Goal: Task Accomplishment & Management: Use online tool/utility

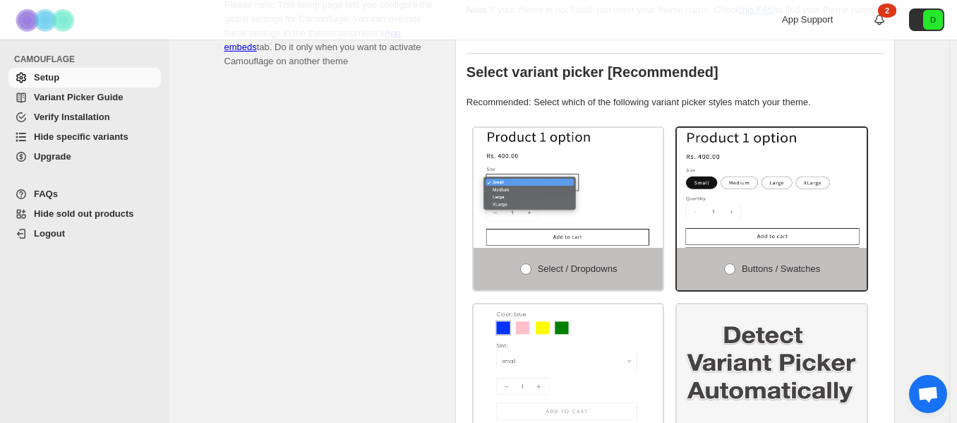
scroll to position [423, 0]
click at [571, 263] on span "Select / Dropdowns" at bounding box center [578, 268] width 80 height 11
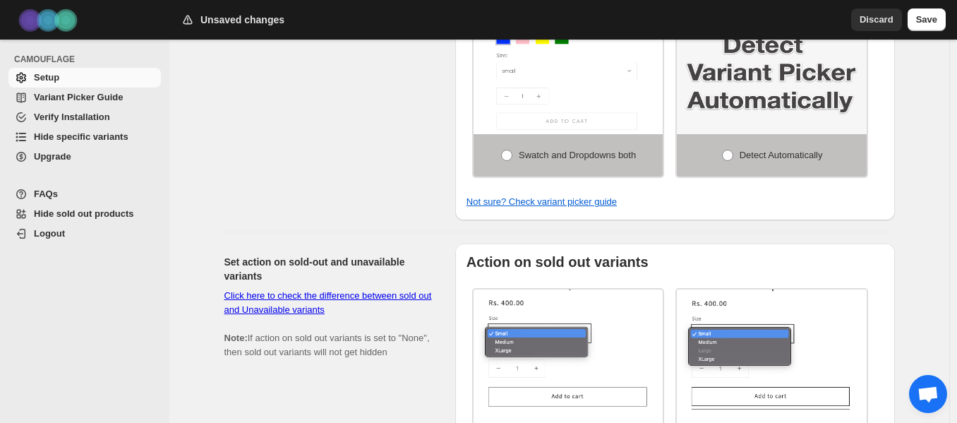
scroll to position [706, 0]
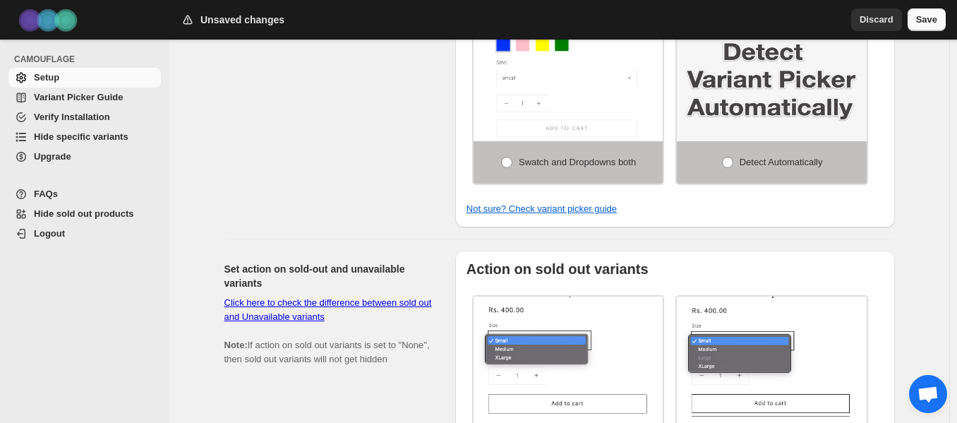
click at [934, 23] on span "Save" at bounding box center [926, 20] width 21 height 14
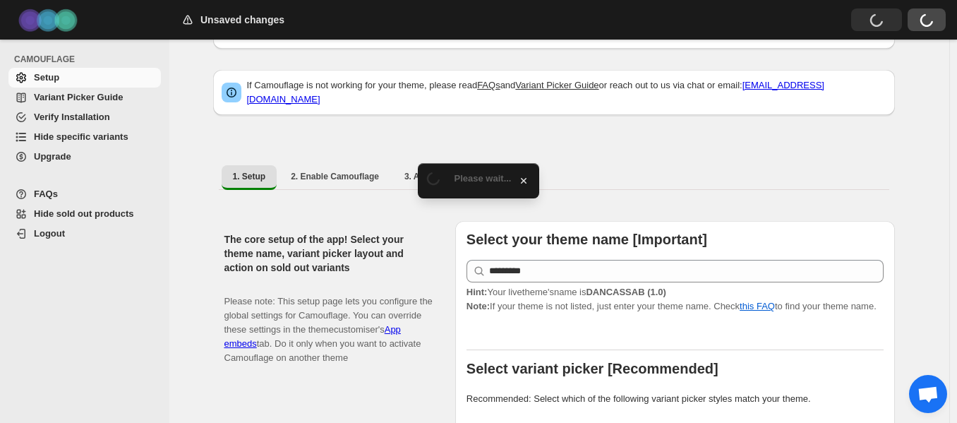
scroll to position [0, 0]
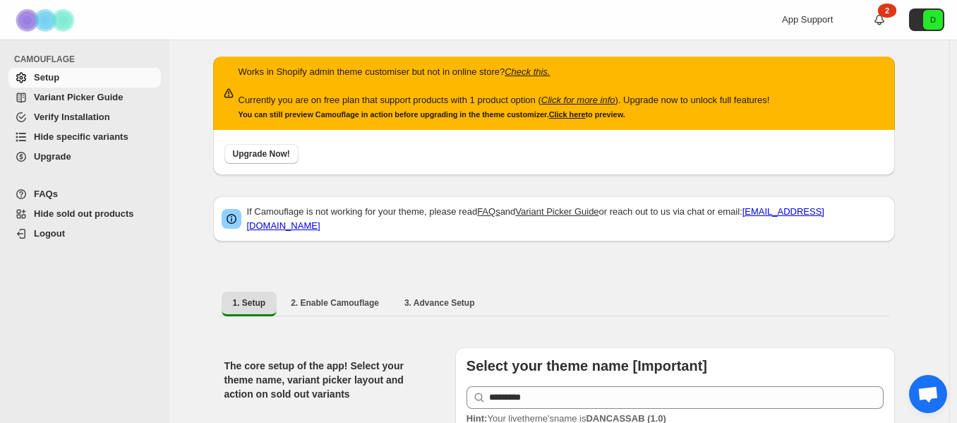
click at [90, 95] on span "Variant Picker Guide" at bounding box center [78, 97] width 89 height 11
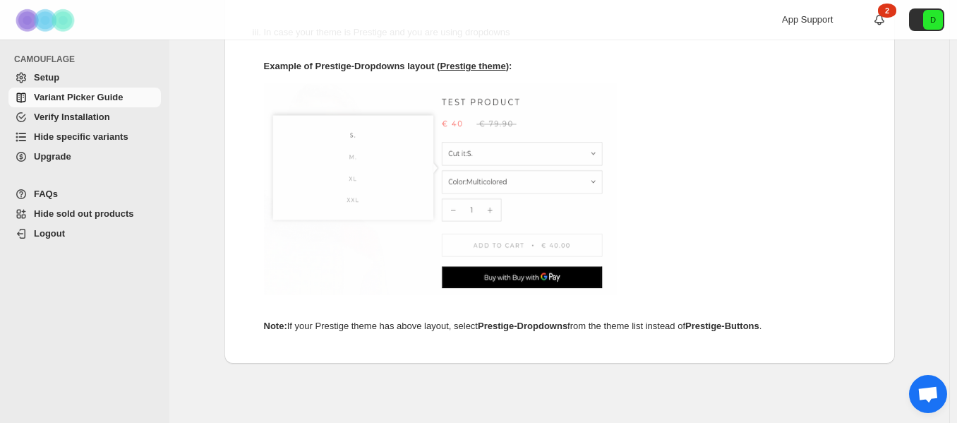
scroll to position [934, 0]
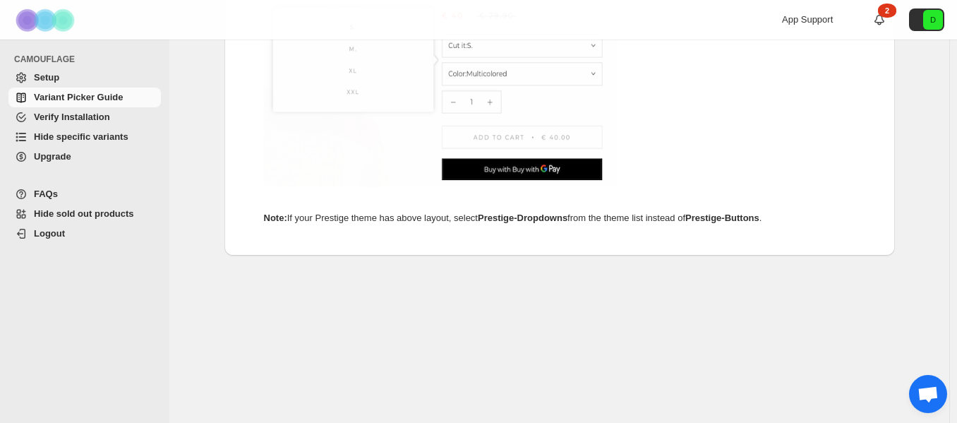
click at [80, 122] on span "Verify Installation" at bounding box center [72, 117] width 76 height 11
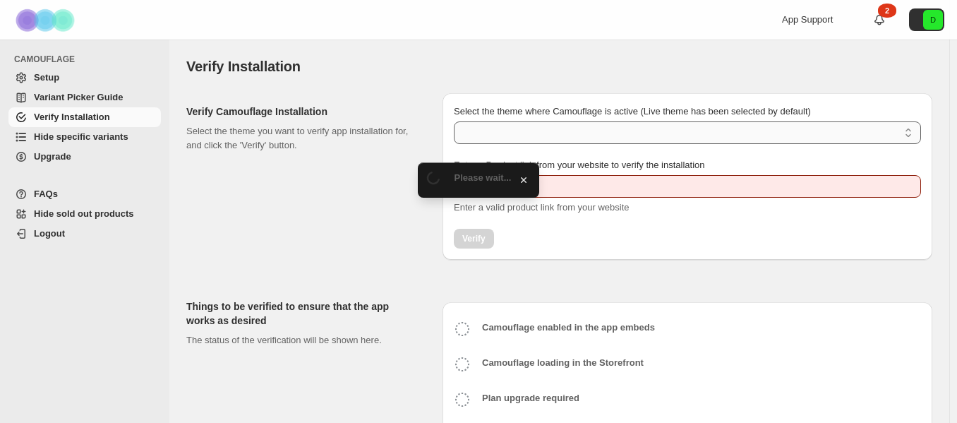
click at [515, 135] on select "Select the theme where Camouflage is active (Live theme has been selected by de…" at bounding box center [687, 132] width 467 height 23
type input "**********"
select select "**********"
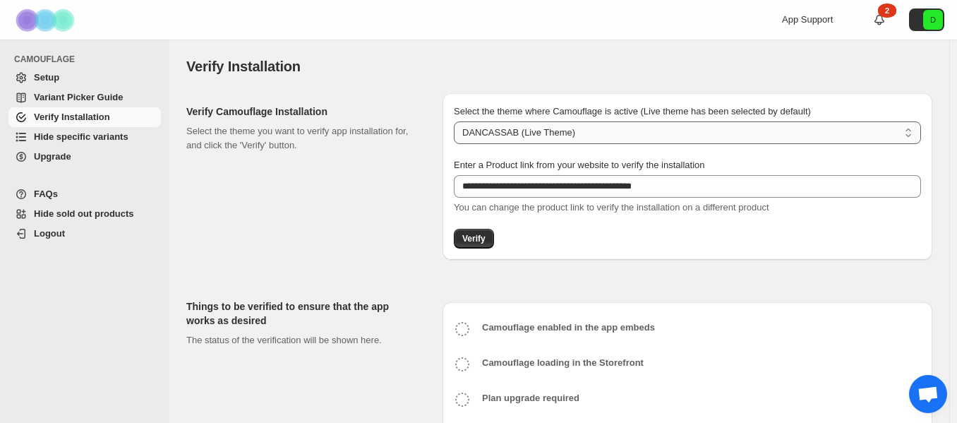
click at [456, 121] on select "**********" at bounding box center [687, 132] width 467 height 23
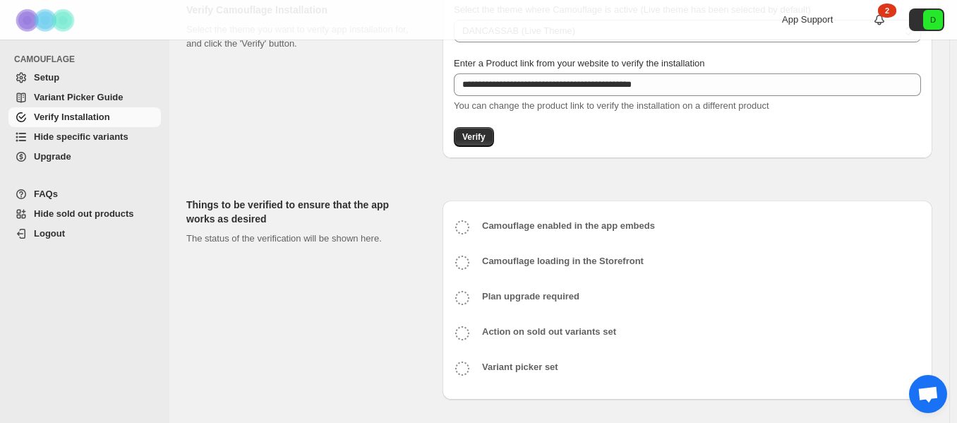
scroll to position [103, 0]
click at [477, 137] on span "Verify" at bounding box center [473, 135] width 23 height 11
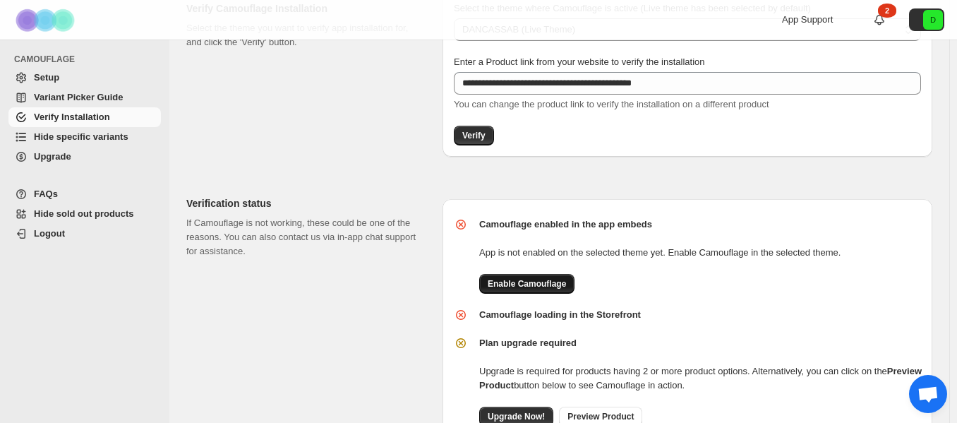
click at [533, 280] on span "Enable Camouflage" at bounding box center [527, 283] width 78 height 11
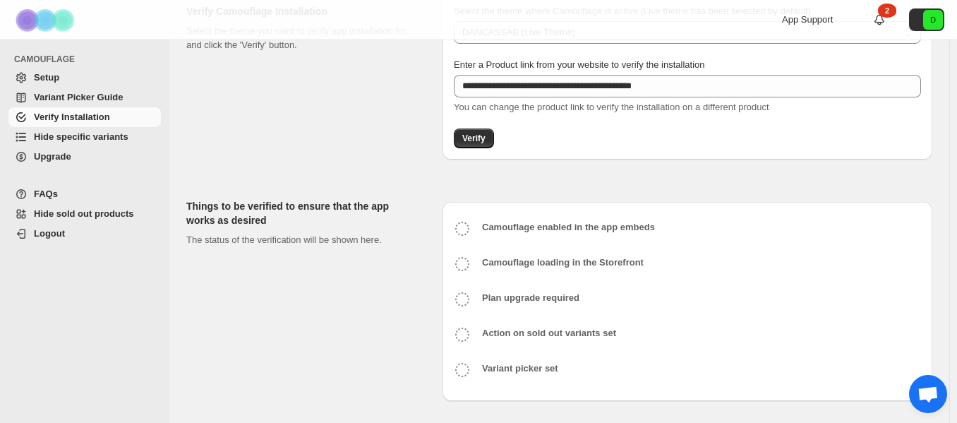
scroll to position [103, 0]
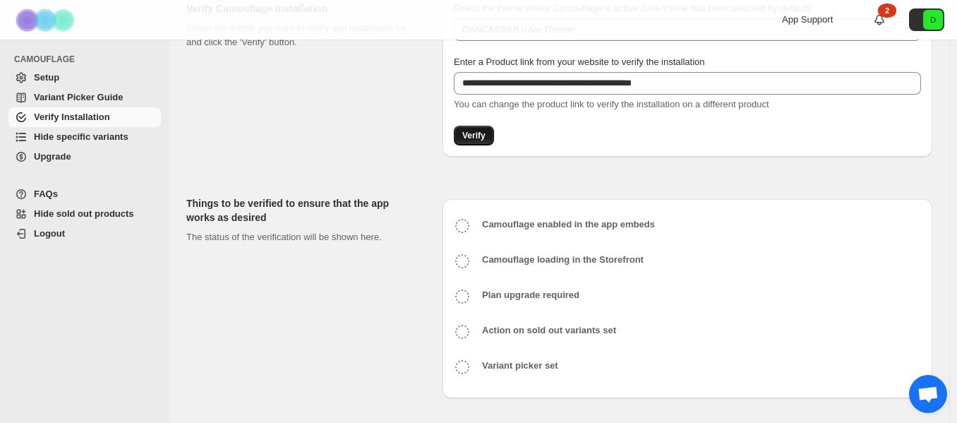
click at [470, 140] on span "Verify" at bounding box center [473, 135] width 23 height 11
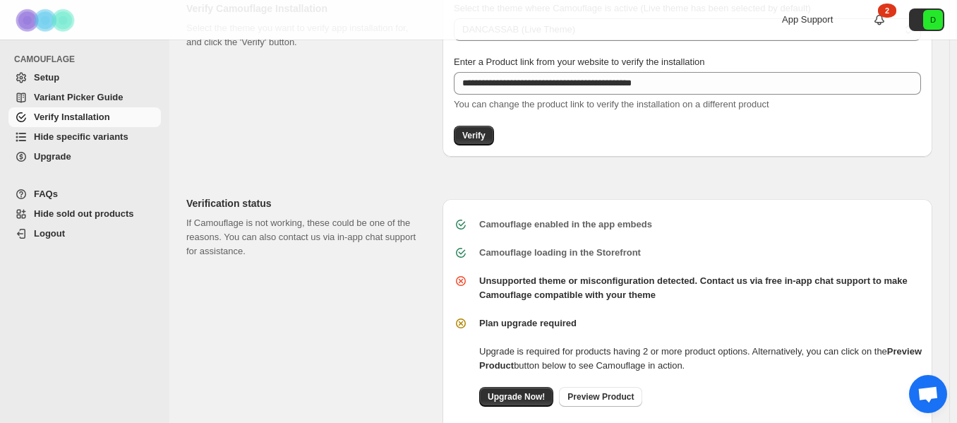
click at [606, 179] on div "Verification status If Camouflage is not working, these could be one of the rea…" at bounding box center [553, 328] width 757 height 308
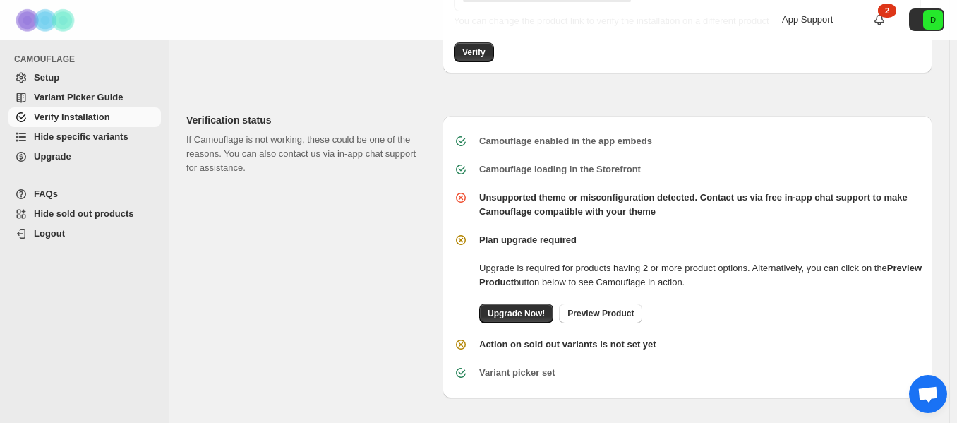
scroll to position [190, 0]
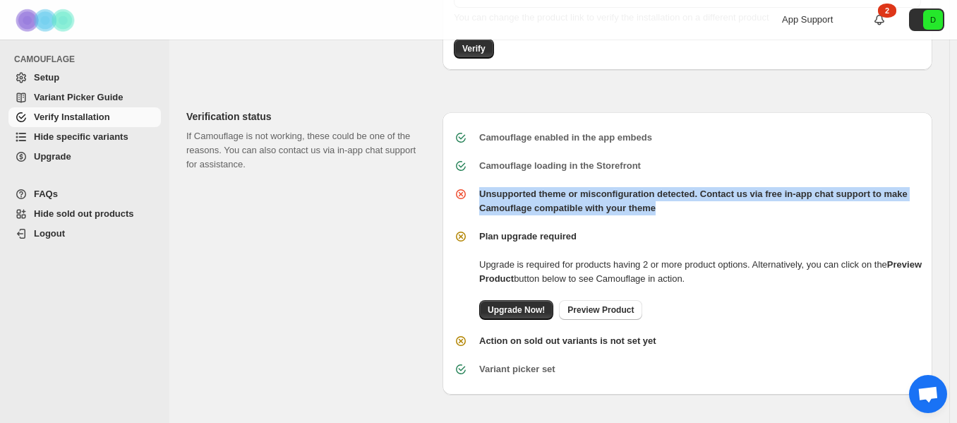
drag, startPoint x: 604, startPoint y: 210, endPoint x: 476, endPoint y: 190, distance: 129.3
click at [476, 190] on div "Unsupported theme or misconfiguration detected. Contact us via free in-app chat…" at bounding box center [682, 196] width 479 height 40
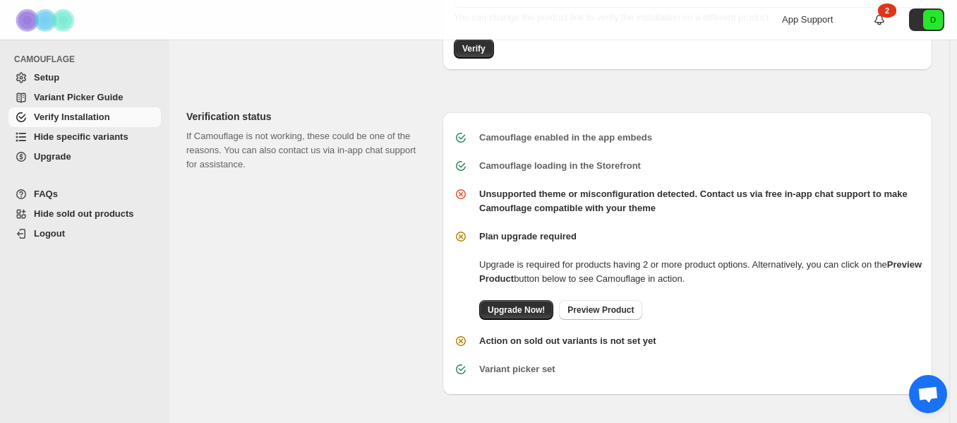
click at [658, 224] on div "Plan upgrade required Upgrade is required for products having 2 or more product…" at bounding box center [682, 269] width 479 height 102
click at [531, 399] on div "**********" at bounding box center [559, 157] width 746 height 531
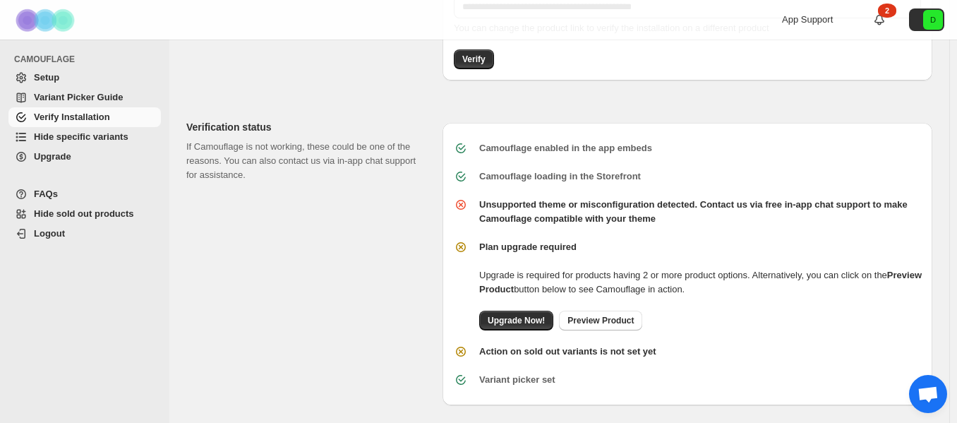
scroll to position [0, 0]
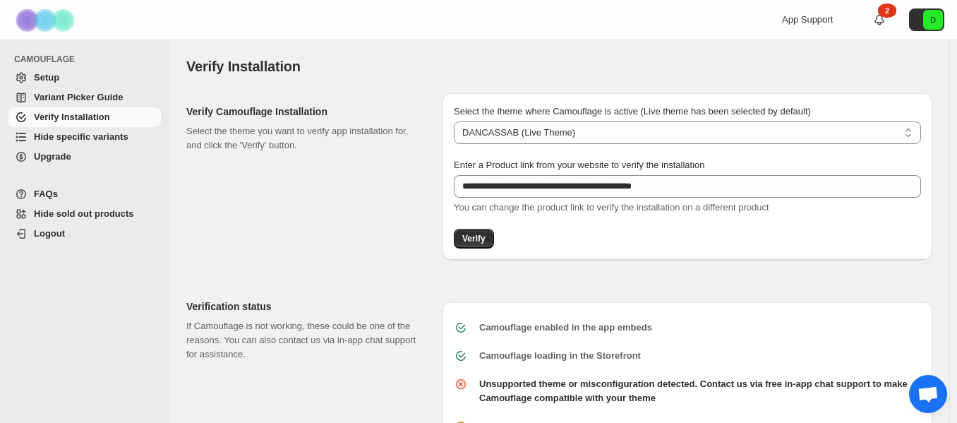
click at [668, 282] on div "Verification status If Camouflage is not working, these could be one of the rea…" at bounding box center [553, 431] width 757 height 308
click at [622, 83] on div "Verify Installation. This page is ready Verify Installation" at bounding box center [559, 67] width 746 height 54
click at [886, 20] on icon at bounding box center [879, 20] width 14 height 14
